Goal: Answer question/provide support: Share knowledge or assist other users

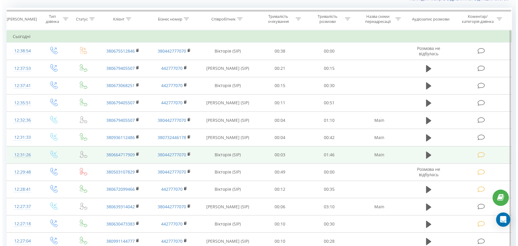
scroll to position [54, 0]
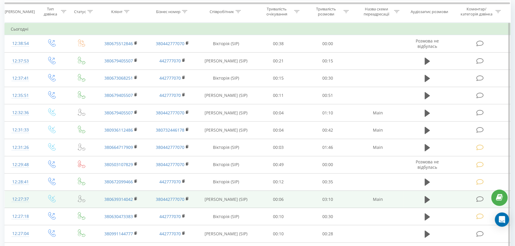
click at [479, 198] on icon at bounding box center [479, 199] width 7 height 6
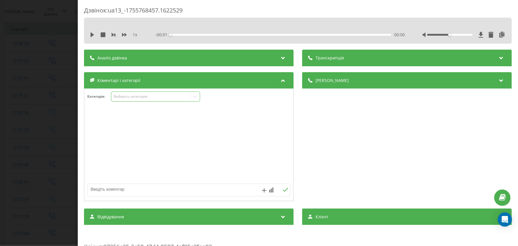
click at [123, 93] on div "Виберіть категорію" at bounding box center [155, 97] width 89 height 10
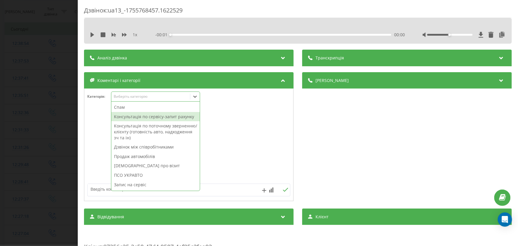
click at [133, 115] on div "Консультація по сервісу-запит рахунку" at bounding box center [155, 117] width 89 height 10
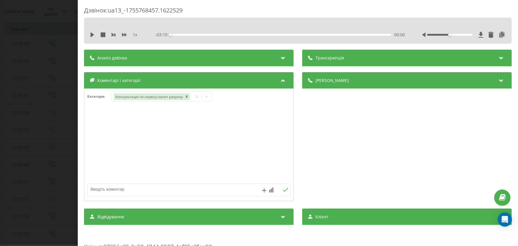
click at [102, 195] on textarea at bounding box center [169, 189] width 162 height 11
paste textarea "Кл –denis Khrenov № -+380639314042 А\м –VF1BR2V0H45032629 Питання: грм + помпа …"
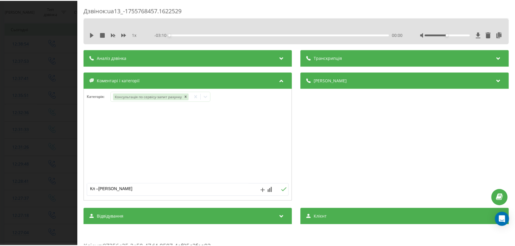
scroll to position [30, 0]
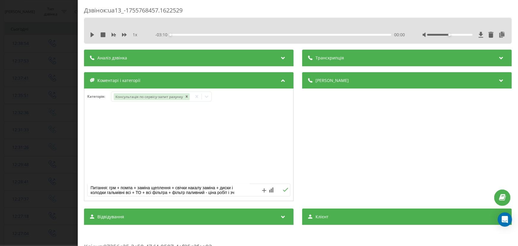
type textarea "Кл –denis Khrenov № -+380639314042 А\м –VF1BR2V0H45032629 Питання: грм + помпа …"
click at [284, 187] on button at bounding box center [285, 189] width 9 height 5
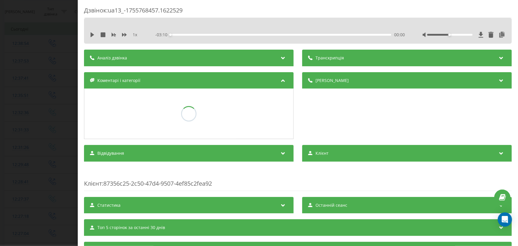
click at [33, 115] on div "Дзвінок : ua13_-1755768457.1622529 1 x - 03:10 00:00 00:00 Транскрипція Для AI-…" at bounding box center [259, 123] width 518 height 246
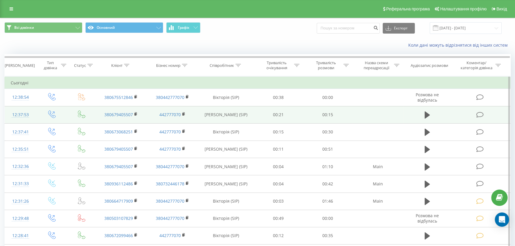
click at [481, 114] on icon at bounding box center [479, 115] width 7 height 6
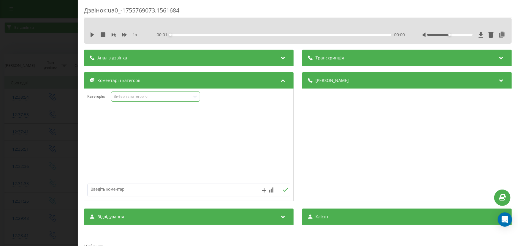
click at [114, 100] on div "Виберіть категорію" at bounding box center [155, 97] width 89 height 10
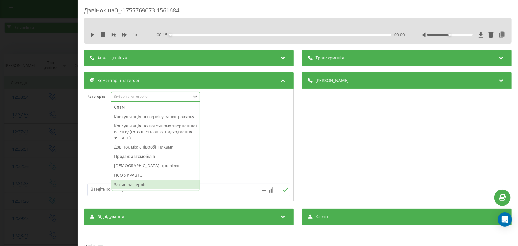
click at [132, 181] on div "Запис на сервіс" at bounding box center [155, 185] width 89 height 10
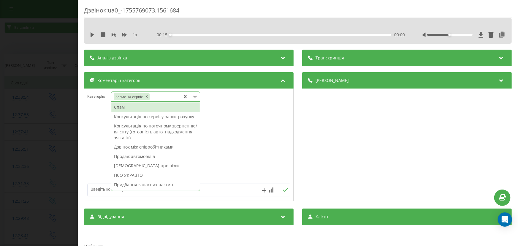
click at [94, 185] on textarea at bounding box center [169, 189] width 162 height 11
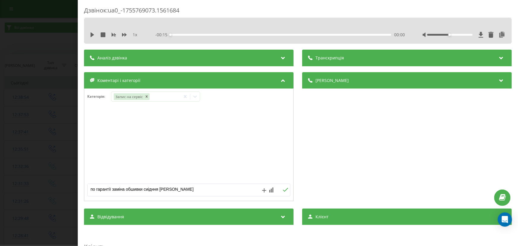
drag, startPoint x: 168, startPoint y: 192, endPoint x: 65, endPoint y: 192, distance: 103.1
click at [65, 192] on div "Дзвінок : ua0_-1755769073.1561684 1 x - 00:15 00:00 00:00 Транскрипція Для AI-а…" at bounding box center [259, 123] width 518 height 246
type textarea "по гарантії заміна обшивки сиідння рено каджар"
click at [287, 189] on button at bounding box center [285, 189] width 9 height 5
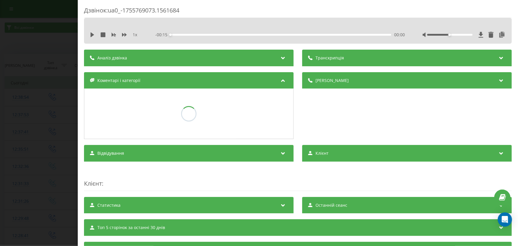
click at [43, 139] on div "Дзвінок : ua0_-1755769073.1561684 1 x - 00:15 00:00 00:00 Транскрипція Для AI-а…" at bounding box center [259, 123] width 518 height 246
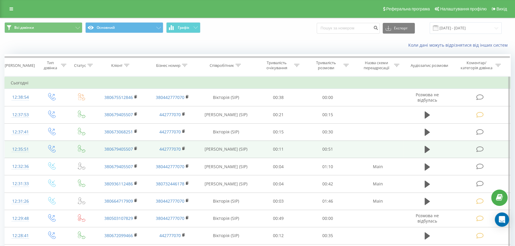
click at [481, 147] on icon at bounding box center [479, 149] width 7 height 6
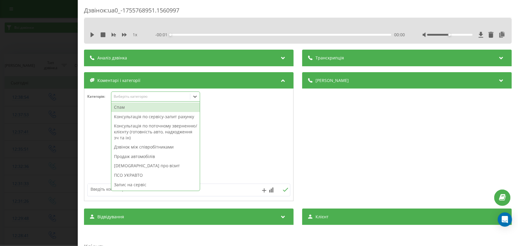
click at [138, 97] on div "Виберіть категорію" at bounding box center [151, 96] width 74 height 5
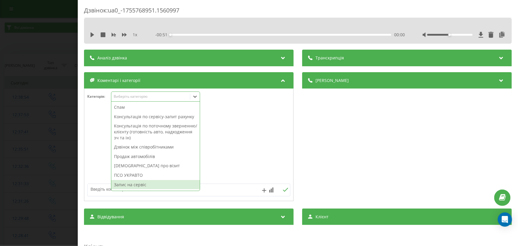
drag, startPoint x: 133, startPoint y: 185, endPoint x: 108, endPoint y: 185, distance: 25.0
click at [132, 185] on div "Запис на сервіс" at bounding box center [155, 185] width 89 height 10
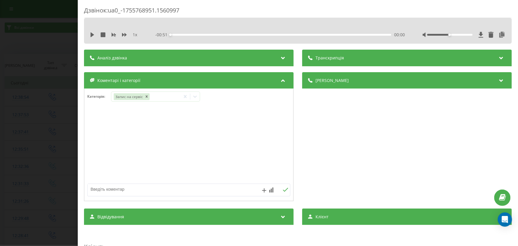
click at [97, 190] on textarea at bounding box center [169, 189] width 162 height 11
paste textarea "по гарантії заміна обшивки сиідння рено каджар"
type textarea "по гарантії заміна обшивки сиідння рено каджар"
click at [283, 190] on icon at bounding box center [286, 190] width 6 height 4
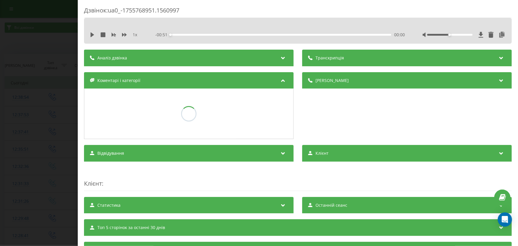
click at [27, 147] on div "Дзвінок : ua0_-1755768951.1560997 1 x - 00:51 00:00 00:00 Транскрипція Для AI-а…" at bounding box center [259, 123] width 518 height 246
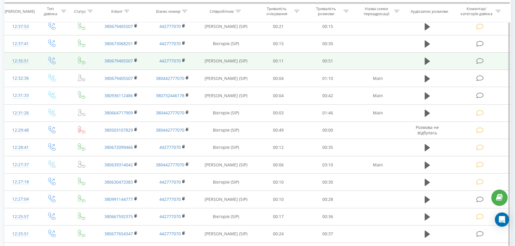
scroll to position [80, 0]
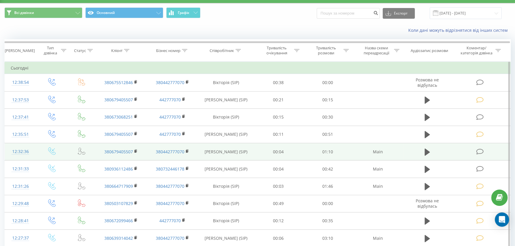
scroll to position [27, 0]
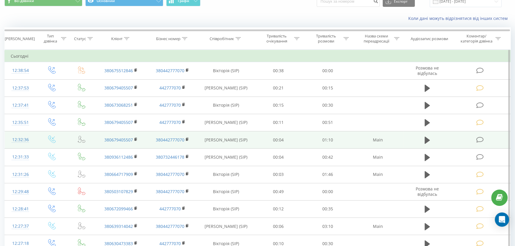
click at [480, 144] on td at bounding box center [480, 139] width 59 height 17
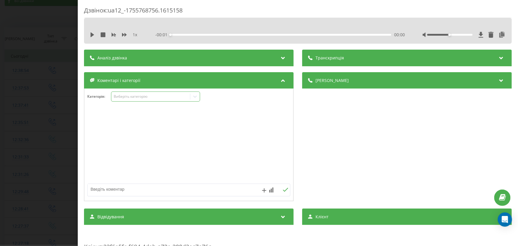
click at [133, 95] on div "Виберіть категорію" at bounding box center [151, 96] width 74 height 5
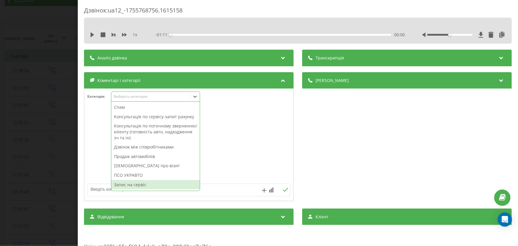
click at [129, 185] on div "Запис на сервіс" at bounding box center [155, 185] width 89 height 10
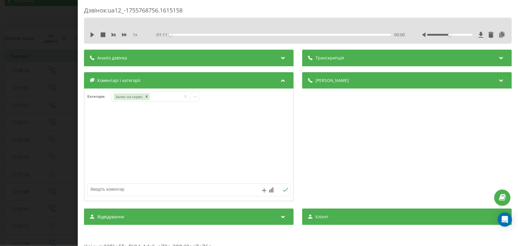
click at [106, 186] on textarea at bounding box center [169, 189] width 162 height 11
paste textarea "по гарантії заміна обшивки сиідння рено каджар"
type textarea "по гарантії заміна обшивки сиідння рено каджар"
click at [283, 192] on icon at bounding box center [286, 190] width 6 height 4
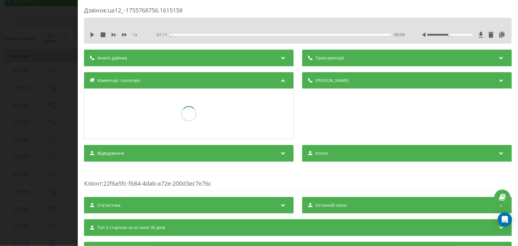
click at [42, 141] on div "Дзвінок : ua12_-1755768756.1615158 1 x - 01:11 00:00 00:00 Транскрипція Для AI-…" at bounding box center [259, 123] width 518 height 246
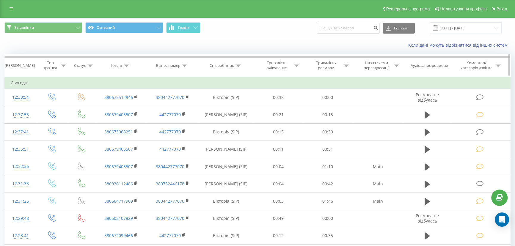
drag, startPoint x: 223, startPoint y: 79, endPoint x: 228, endPoint y: 68, distance: 12.6
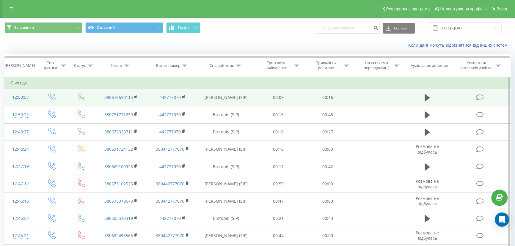
click at [483, 97] on icon at bounding box center [479, 97] width 7 height 6
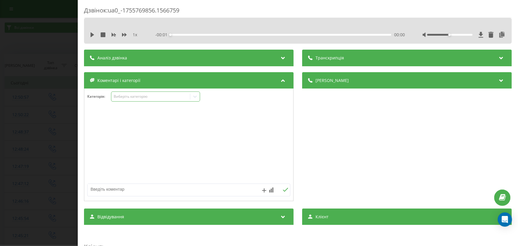
click at [132, 99] on div "Виберіть категорію" at bounding box center [151, 96] width 74 height 5
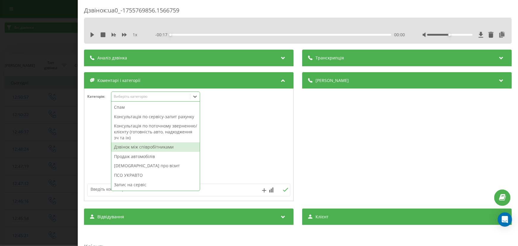
click at [127, 150] on div "Дзвінок між співробітниками" at bounding box center [155, 147] width 89 height 10
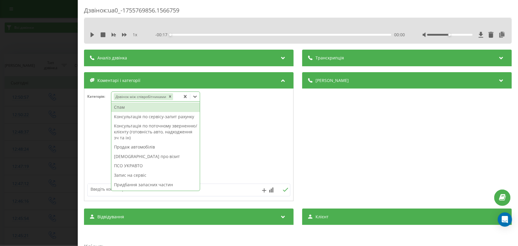
click at [36, 130] on div "Дзвінок : ua0_-1755769856.1566759 1 x - 00:17 00:00 00:00 Транскрипція Для AI-а…" at bounding box center [259, 123] width 518 height 246
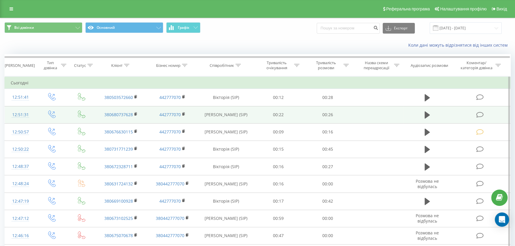
click at [481, 114] on icon at bounding box center [479, 115] width 7 height 6
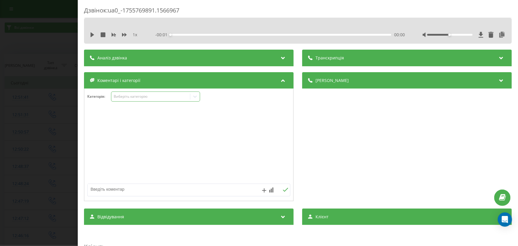
click at [132, 96] on div "Виберіть категорію" at bounding box center [151, 96] width 74 height 5
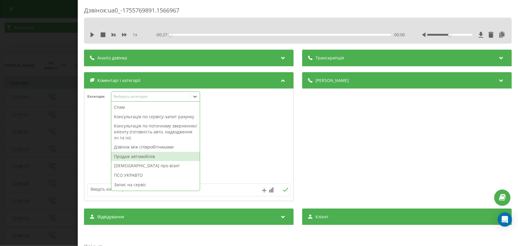
click at [134, 155] on div "Продаж автомобілів" at bounding box center [155, 157] width 89 height 10
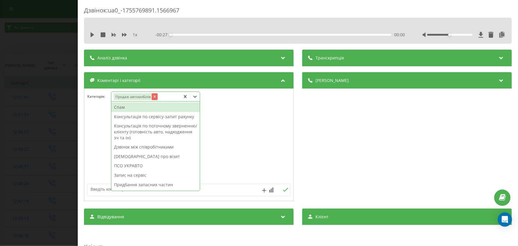
click at [153, 97] on icon "Remove Продаж автомобілів" at bounding box center [154, 96] width 4 height 4
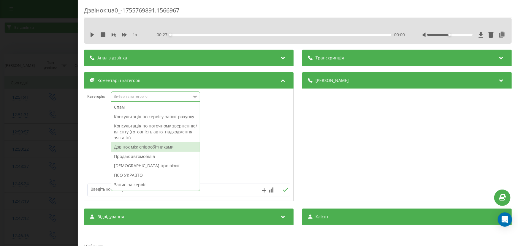
click at [140, 149] on div "Дзвінок між співробітниками" at bounding box center [155, 147] width 89 height 10
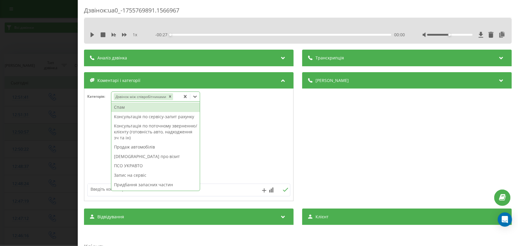
click at [51, 132] on div "Дзвінок : ua0_-1755769891.1566967 1 x - 00:27 00:00 00:00 Транскрипція Для AI-а…" at bounding box center [259, 123] width 518 height 246
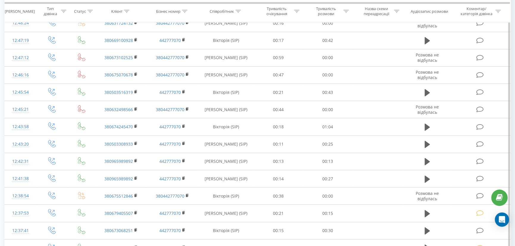
scroll to position [296, 0]
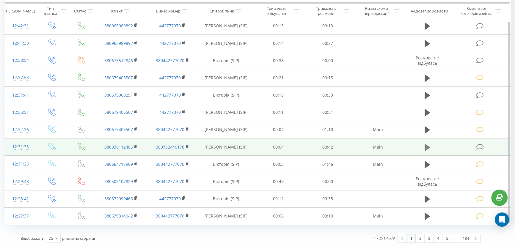
click at [428, 149] on icon at bounding box center [426, 147] width 5 height 8
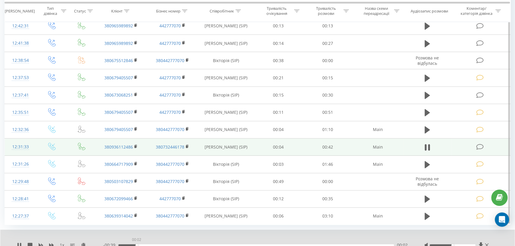
click at [136, 244] on div "00:02" at bounding box center [255, 245] width 275 height 2
click at [487, 244] on icon at bounding box center [487, 245] width 4 height 5
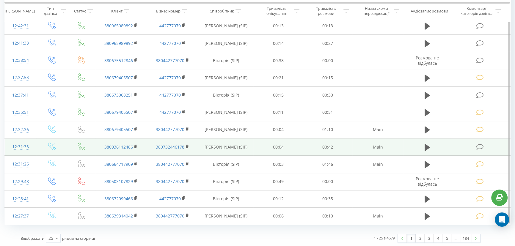
click at [481, 146] on icon at bounding box center [479, 147] width 7 height 6
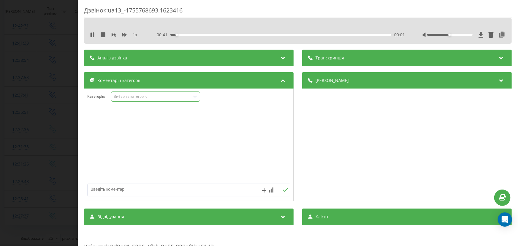
click at [127, 96] on div "Виберіть категорію" at bounding box center [151, 96] width 74 height 5
click at [94, 34] on icon at bounding box center [93, 34] width 1 height 5
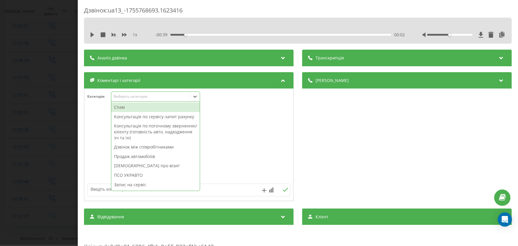
click at [148, 96] on div "Виберіть категорію" at bounding box center [151, 96] width 74 height 5
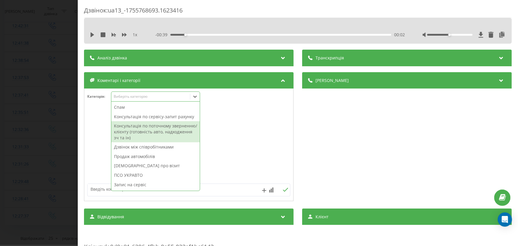
click at [100, 131] on div at bounding box center [188, 144] width 209 height 71
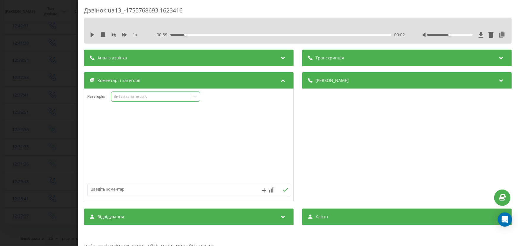
click at [148, 98] on div "Виберіть категорію" at bounding box center [151, 96] width 74 height 5
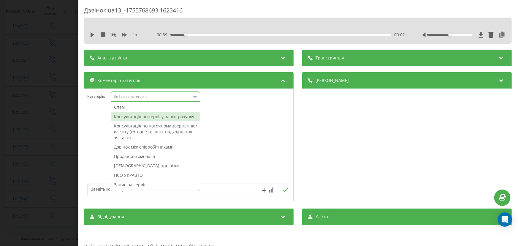
click at [49, 101] on div "Дзвінок : ua13_-1755768693.1623416 1 x - 00:39 00:02 00:02 Транскрипція Для AI-…" at bounding box center [259, 123] width 518 height 246
